Goal: Information Seeking & Learning: Learn about a topic

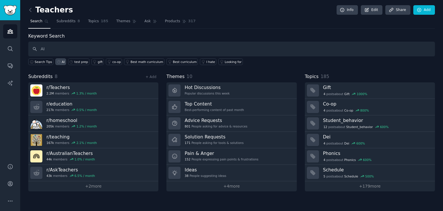
type input "AI"
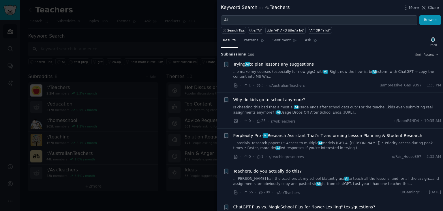
click at [370, 11] on div "Keyword Search in Teachers More Close" at bounding box center [330, 7] width 218 height 7
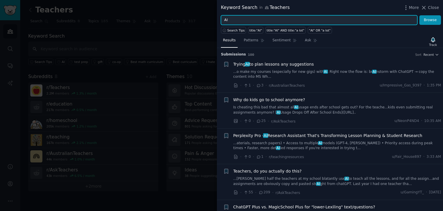
click at [262, 19] on input "AI" at bounding box center [319, 20] width 196 height 10
click at [419, 15] on button "Browse" at bounding box center [430, 20] width 22 height 10
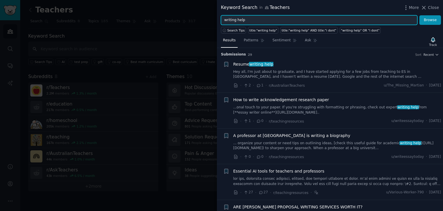
click at [282, 20] on input "writing help" at bounding box center [319, 20] width 196 height 10
type input "AI tutor"
click at [419, 15] on button "Browse" at bounding box center [430, 20] width 22 height 10
